Goal: Information Seeking & Learning: Learn about a topic

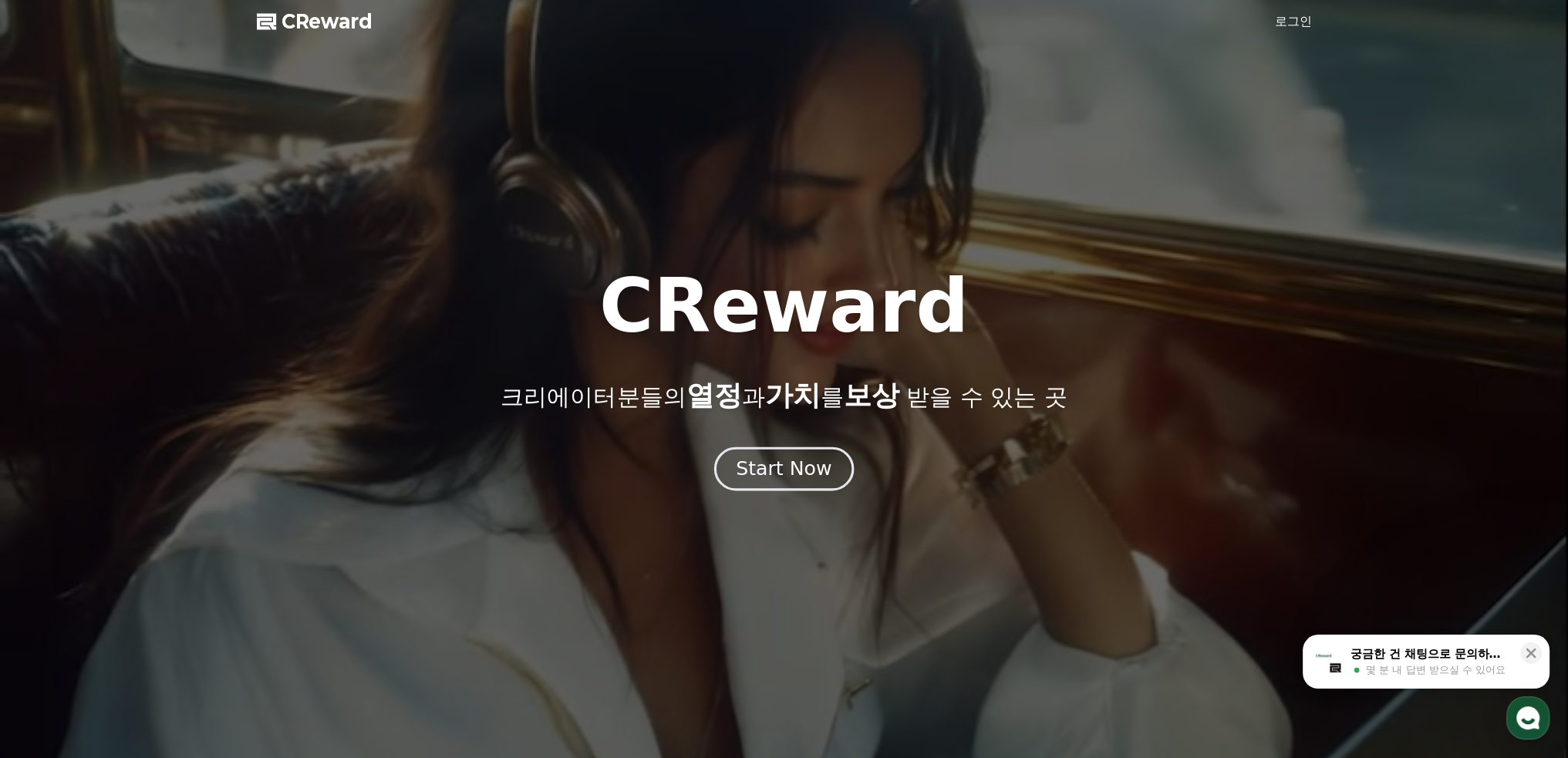
click at [782, 477] on div "Start Now" at bounding box center [784, 470] width 96 height 27
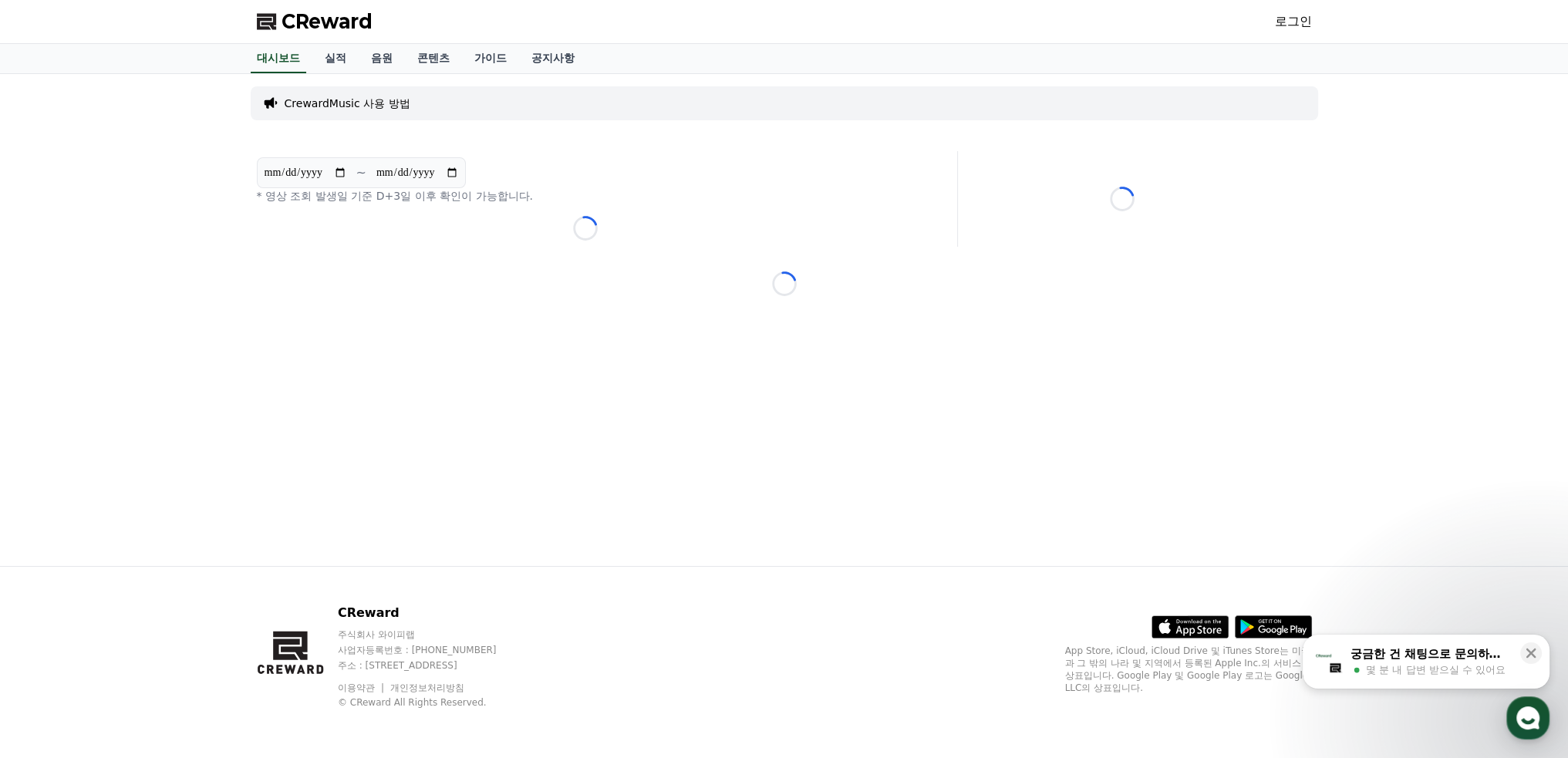
click at [334, 104] on p "CrewardMusic 사용 방법" at bounding box center [348, 103] width 126 height 15
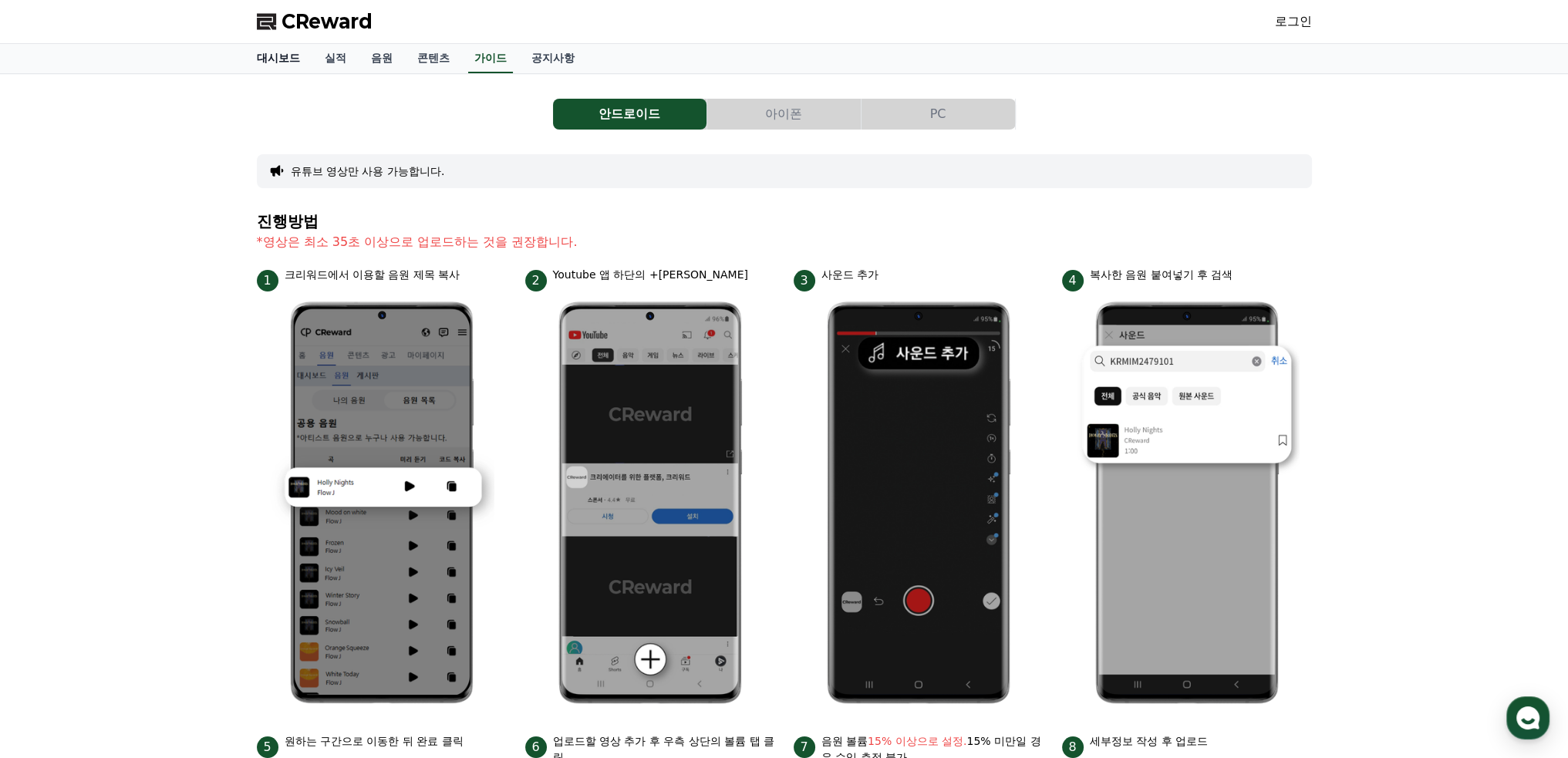
click at [295, 58] on link "대시보드" at bounding box center [278, 59] width 67 height 29
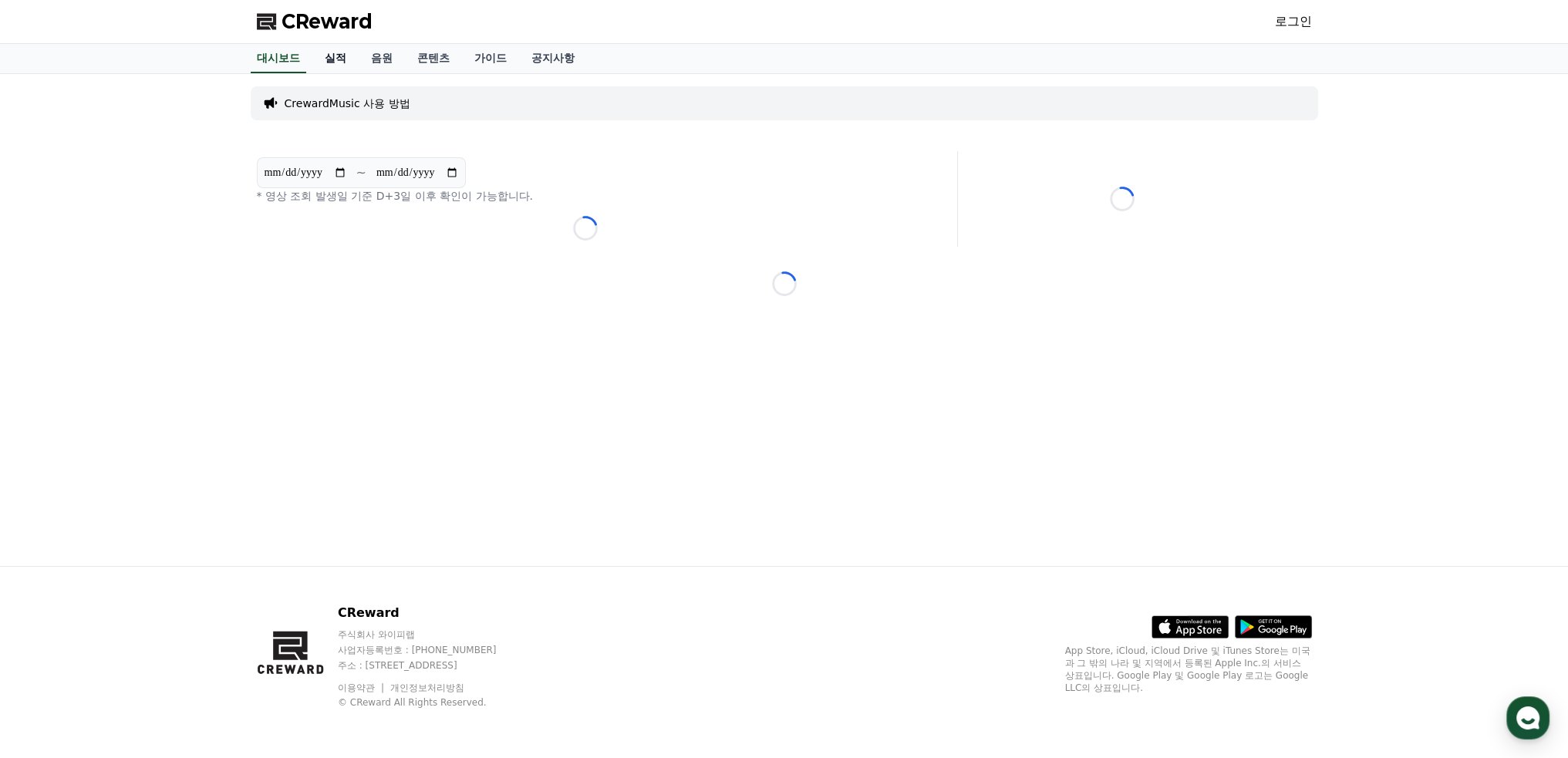
click at [326, 55] on link "실적" at bounding box center [335, 59] width 46 height 29
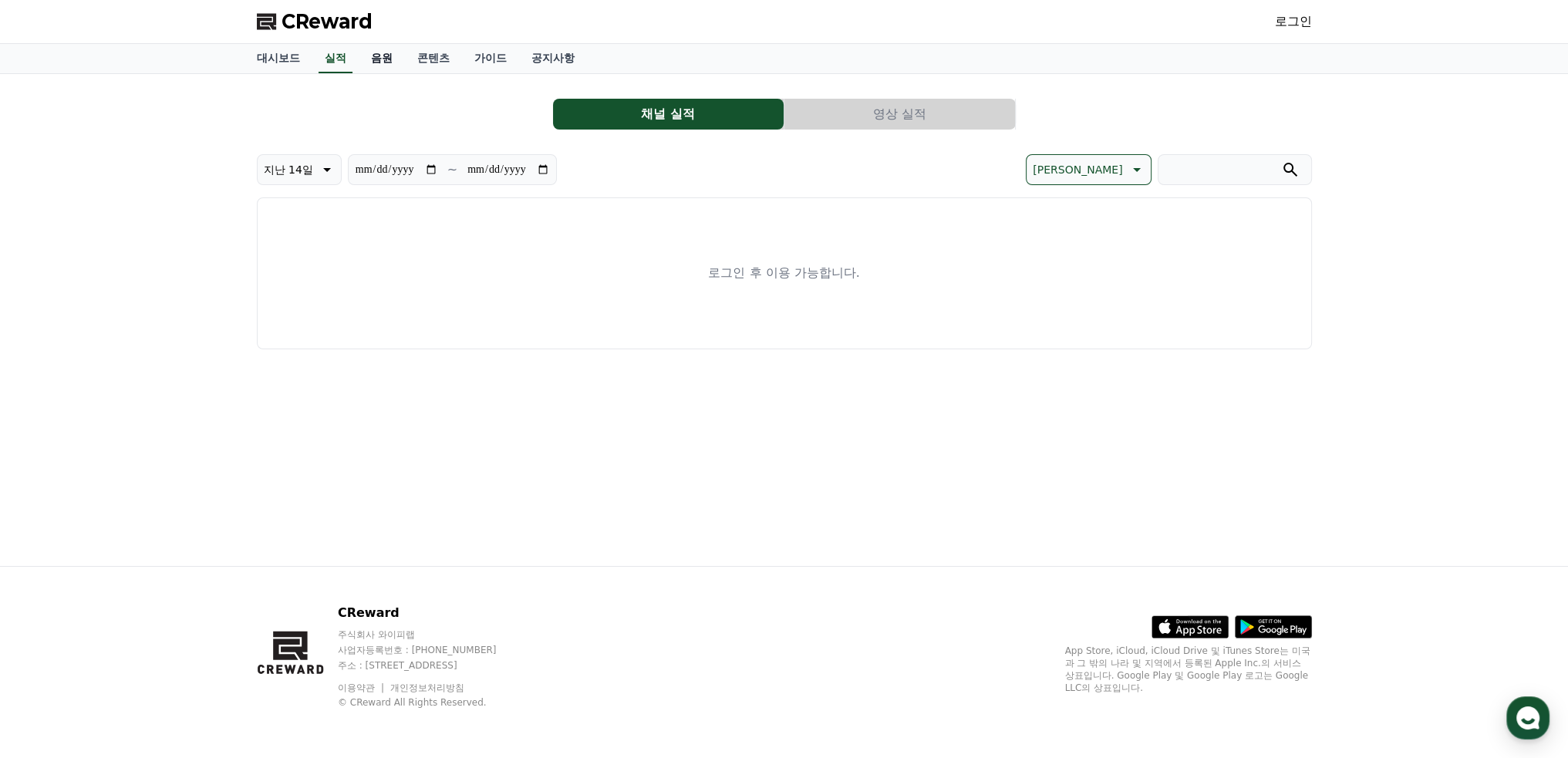
click at [386, 55] on link "음원" at bounding box center [382, 59] width 46 height 29
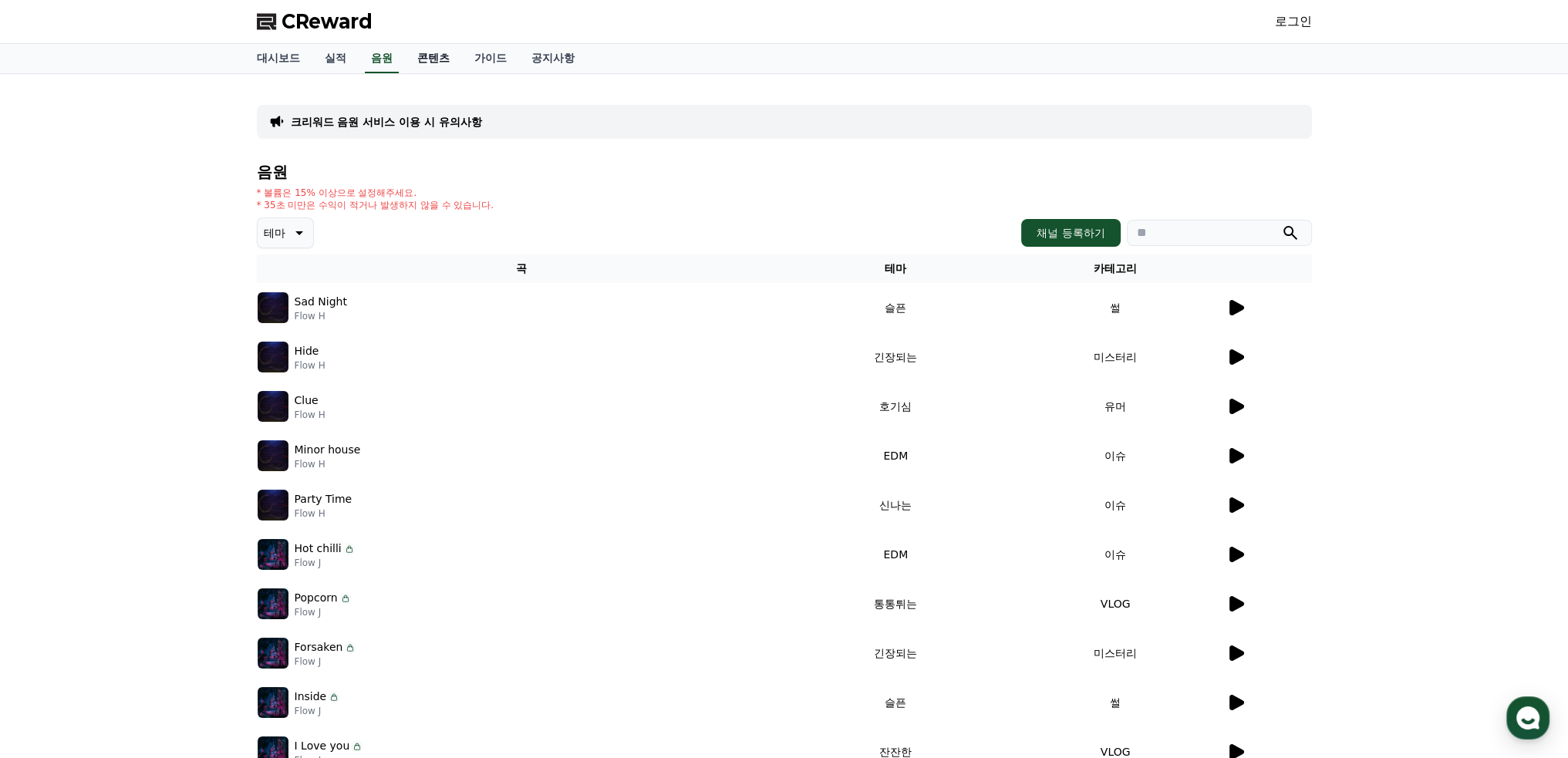
click at [438, 57] on link "콘텐츠" at bounding box center [433, 59] width 57 height 29
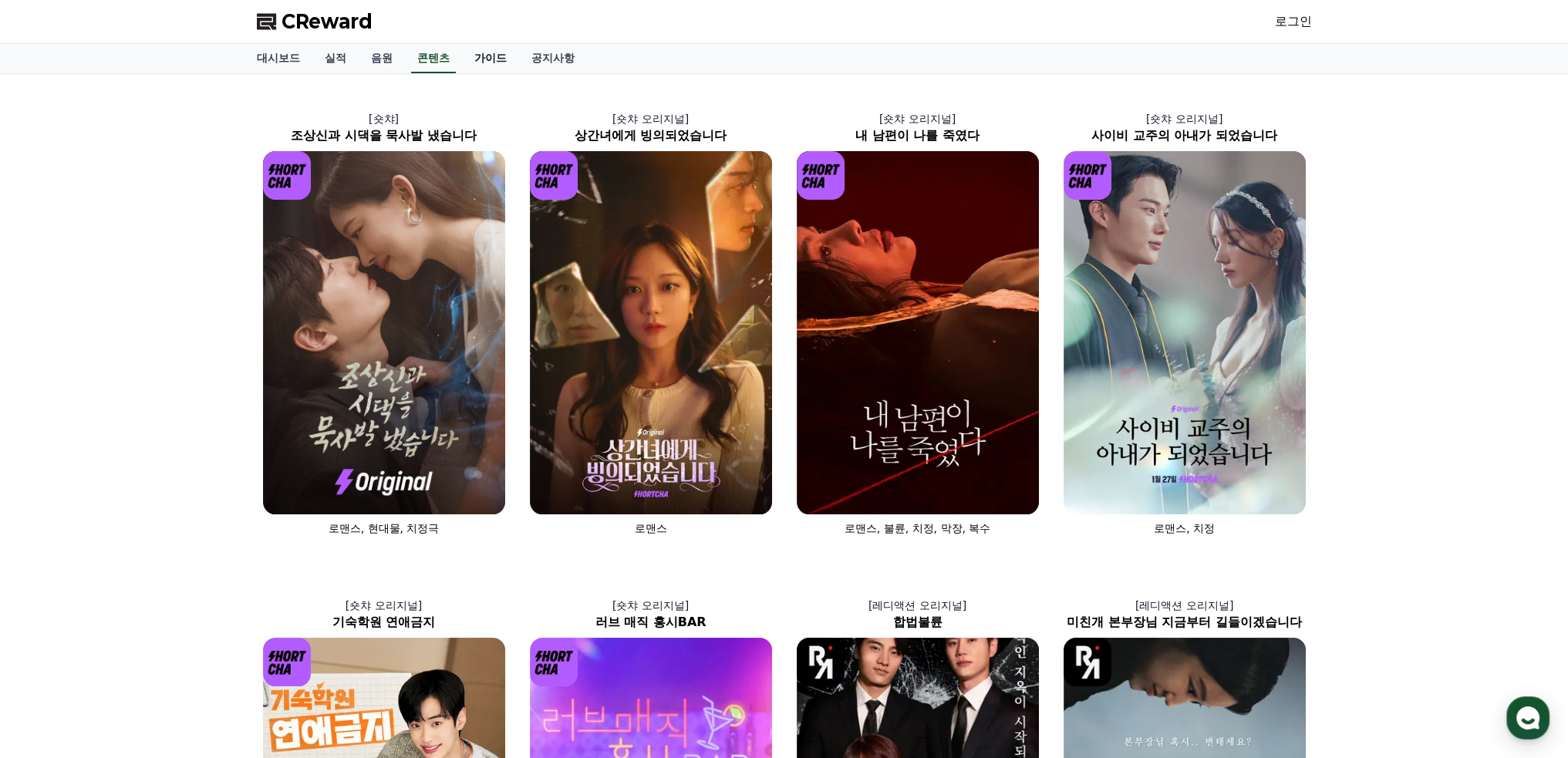
click at [493, 58] on link "가이드" at bounding box center [491, 59] width 57 height 29
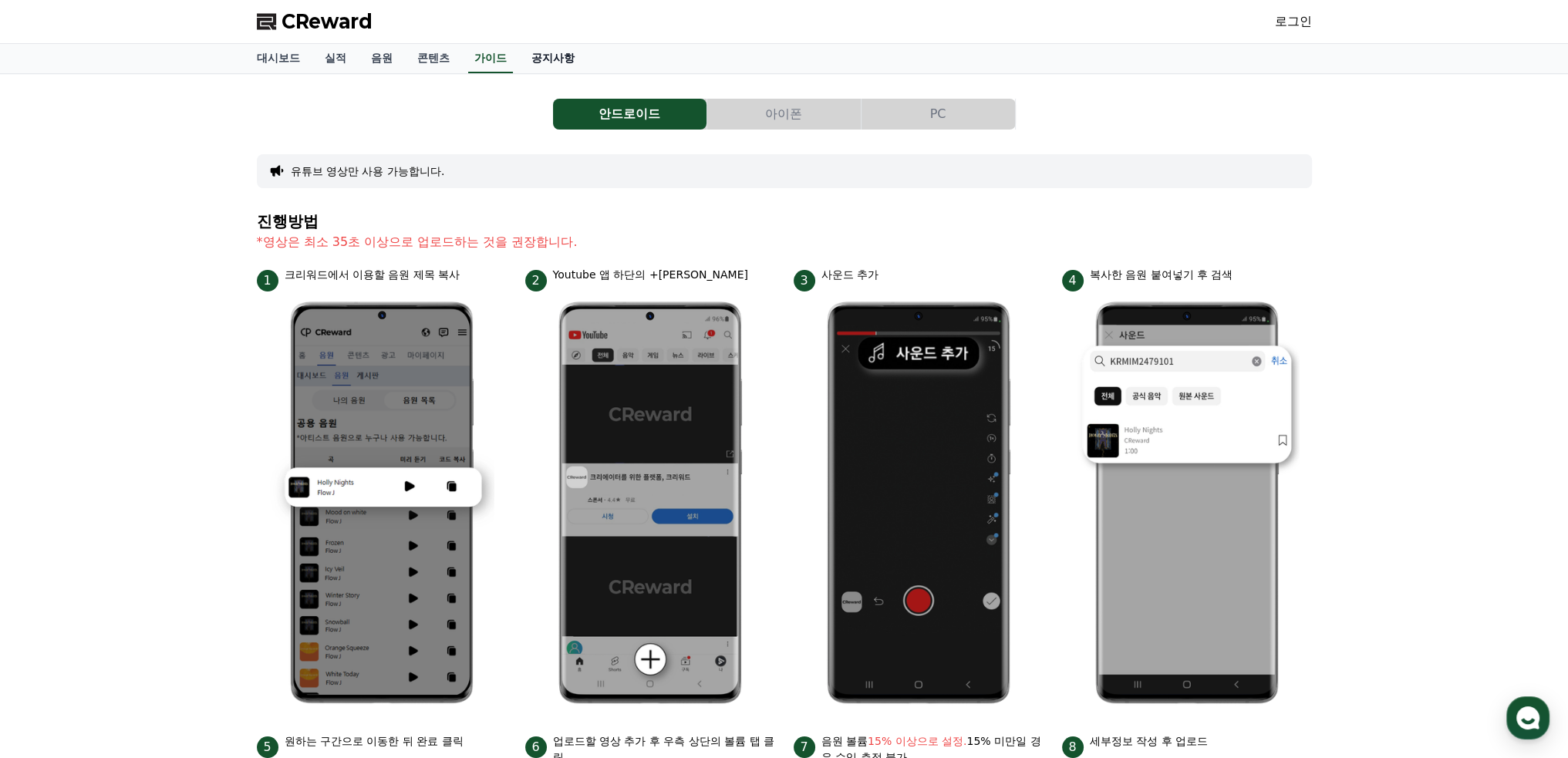
click at [546, 59] on link "공지사항" at bounding box center [553, 59] width 67 height 29
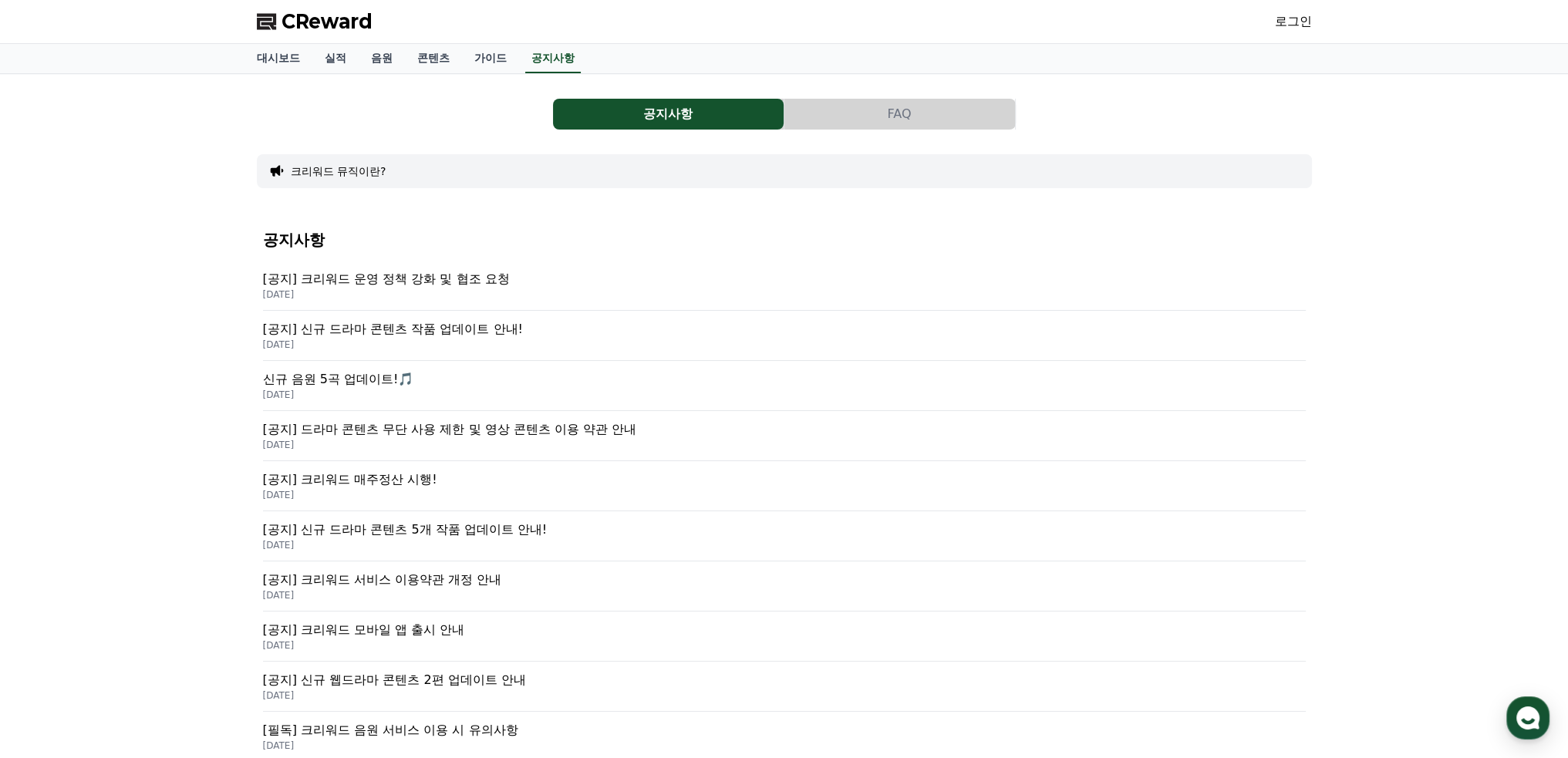
click at [462, 279] on p "[공지] 크리워드 운영 정책 강화 및 협조 요청" at bounding box center [784, 279] width 1043 height 19
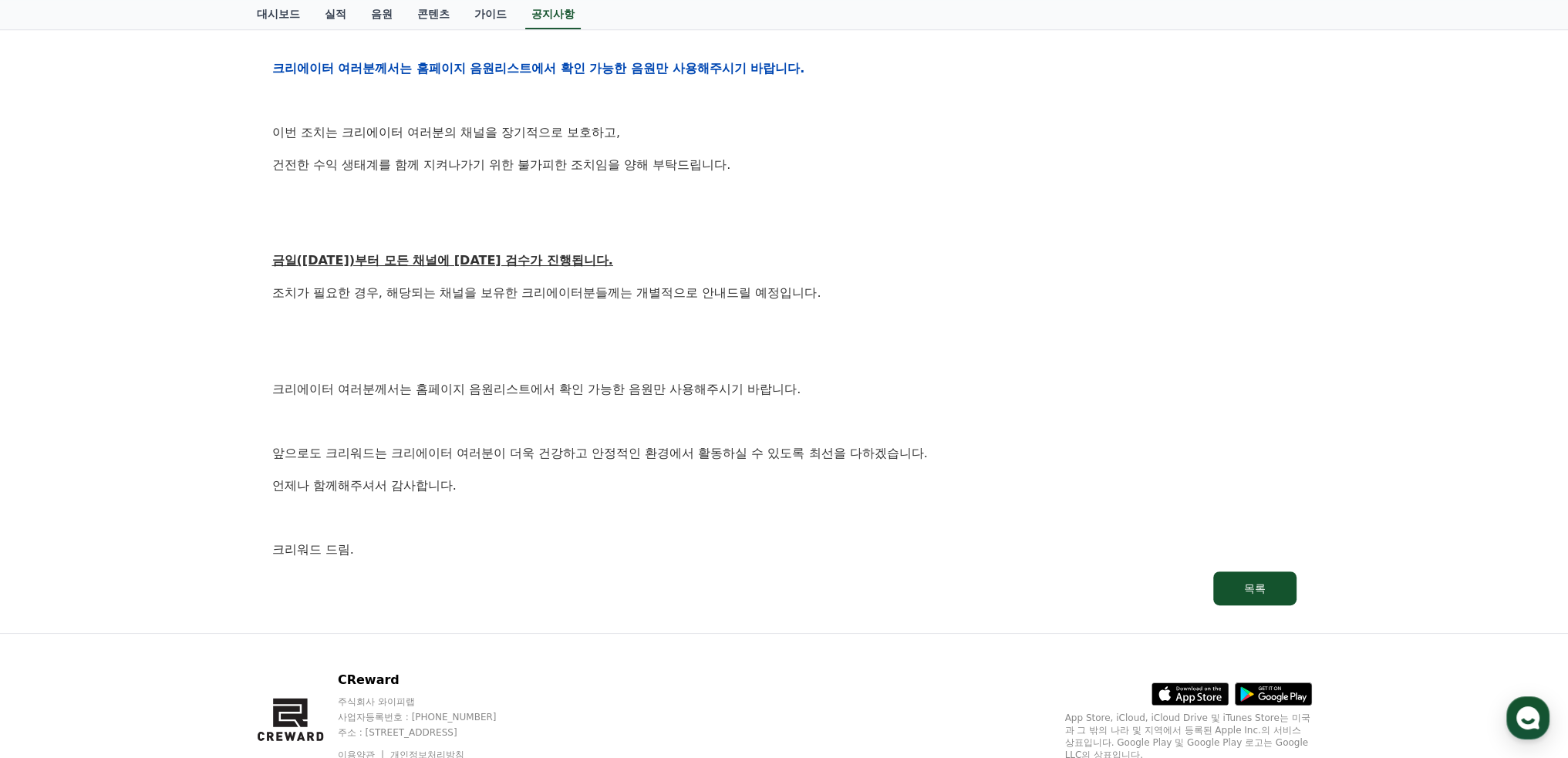
scroll to position [694, 0]
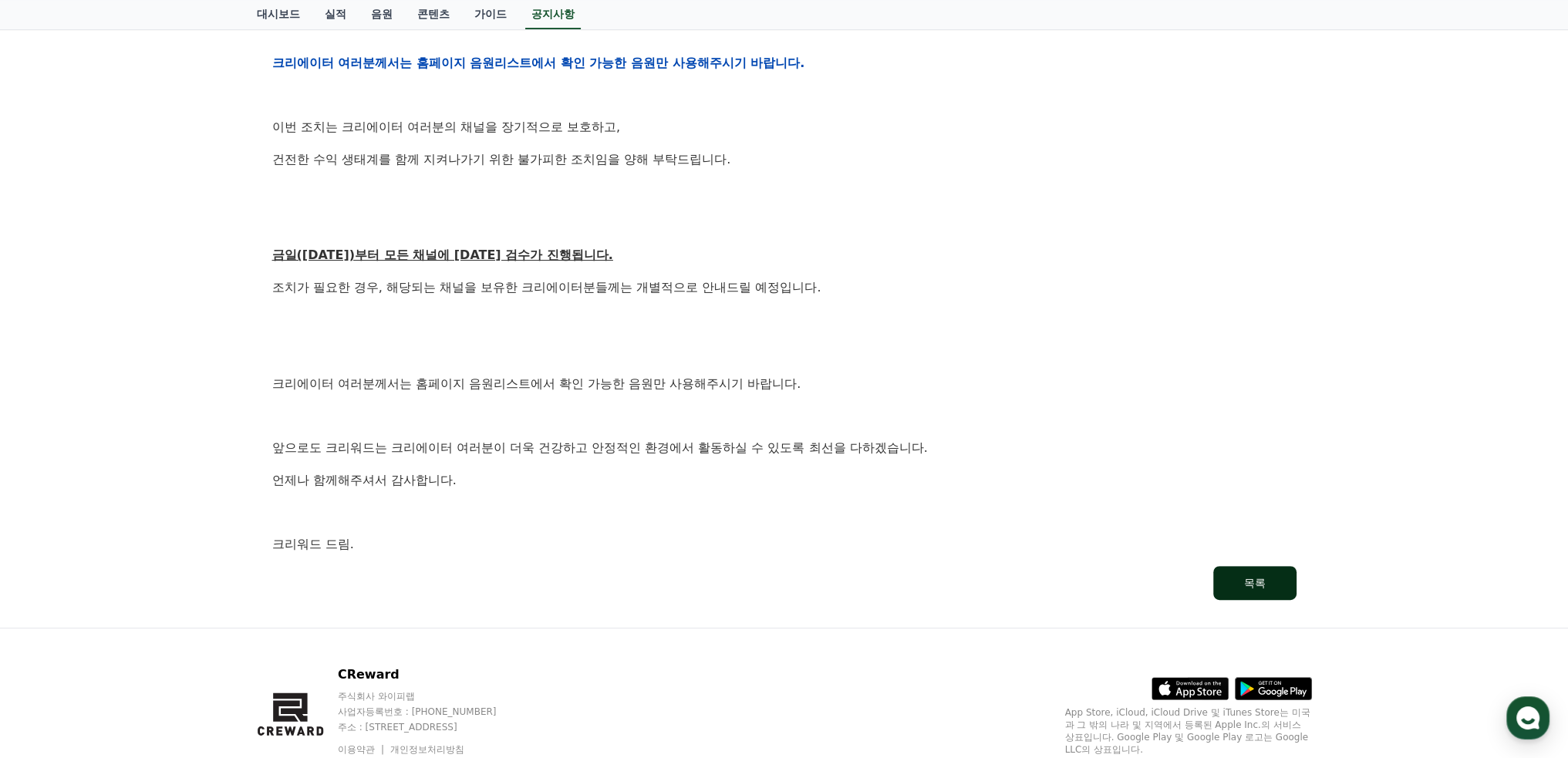
click at [1244, 580] on div "목록" at bounding box center [1255, 582] width 21 height 15
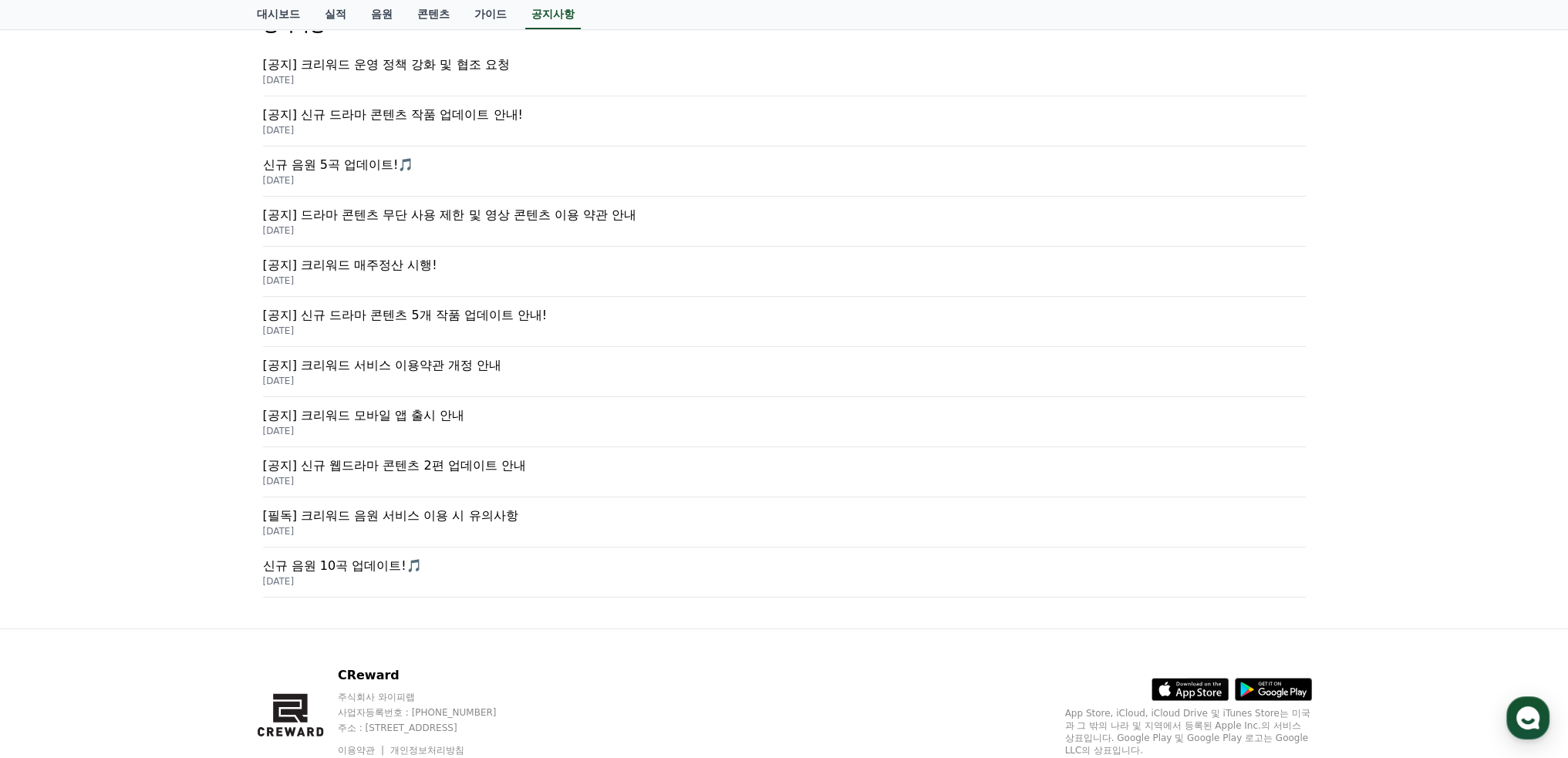
scroll to position [232, 0]
